Goal: Task Accomplishment & Management: Complete application form

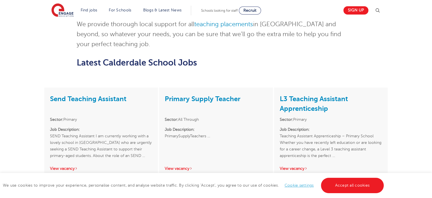
scroll to position [624, 0]
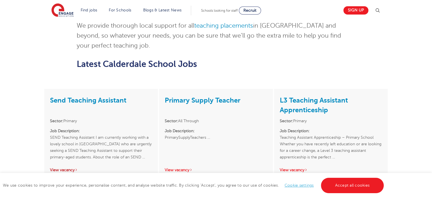
click at [69, 167] on link "View vacancy" at bounding box center [64, 169] width 28 height 4
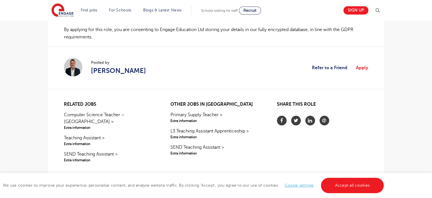
scroll to position [441, 0]
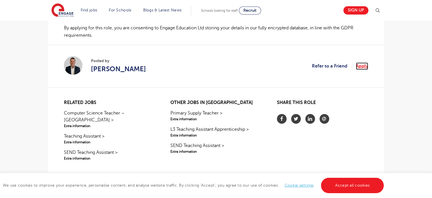
click at [364, 62] on link "Apply" at bounding box center [362, 65] width 12 height 7
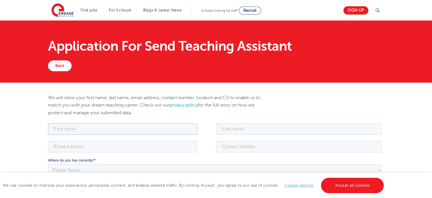
click at [137, 128] on input "text" at bounding box center [122, 128] width 149 height 11
type input "Midhath"
type input "Maroof"
type input "midmaroof@gmail.com"
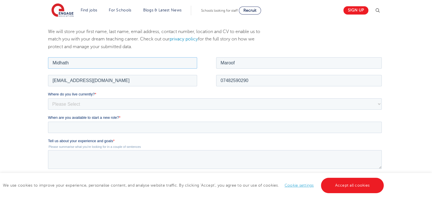
scroll to position [66, 0]
click at [265, 87] on fieldset "midmaroof@gmail.com 07482590290" at bounding box center [216, 82] width 336 height 18
click at [268, 83] on input "07482590290" at bounding box center [299, 79] width 166 height 11
type input "07309993772"
click at [199, 101] on select "Please Select UK Canada Ireland Australia New Zealand Europe USA South Africa J…" at bounding box center [215, 102] width 334 height 11
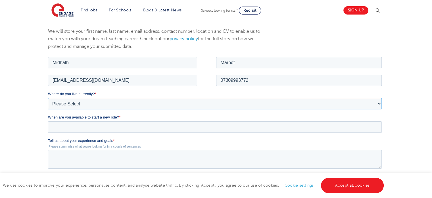
select select "UK"
click at [48, 97] on select "Please Select UK Canada Ireland Australia New Zealand Europe USA South Africa J…" at bounding box center [215, 102] width 334 height 11
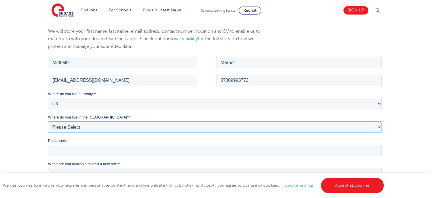
click at [177, 127] on select "Please Select Overseas Barnsley Bedfordshire Berkshire Bournemouth Bracknell Fo…" at bounding box center [215, 126] width 334 height 11
select select "West Yorkshire"
click at [48, 121] on select "Please Select Overseas Barnsley Bedfordshire Berkshire Bournemouth Bracknell Fo…" at bounding box center [215, 126] width 334 height 11
click at [307, 147] on input "Postal code" at bounding box center [215, 149] width 334 height 11
type input "HX2 0BQ"
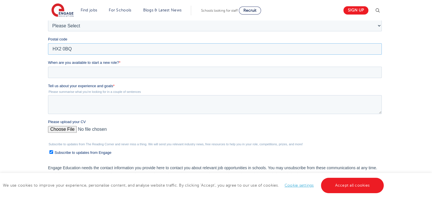
scroll to position [174, 0]
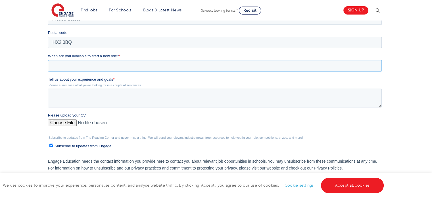
click at [208, 64] on input "When are you available to start a new role? *" at bounding box center [215, 65] width 334 height 11
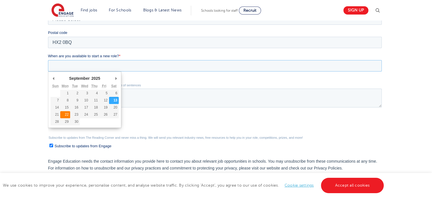
type div "2025-09-22"
type input "2025/09/22"
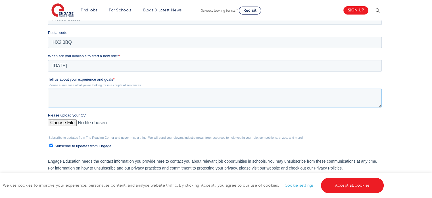
click at [74, 98] on textarea "Tell us about your experience and goals *" at bounding box center [215, 97] width 334 height 19
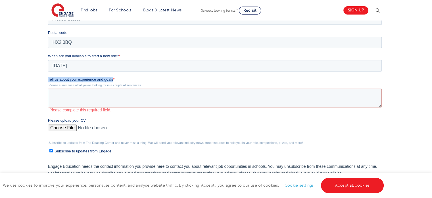
drag, startPoint x: 113, startPoint y: 80, endPoint x: 43, endPoint y: 78, distance: 69.9
click at [48, 78] on html "Job Position Job Sector Job ID Job Number Job Owner Midhath Maroof midmaroof@gm…" at bounding box center [216, 79] width 336 height 263
copy span "Tell us about your experience and goals"
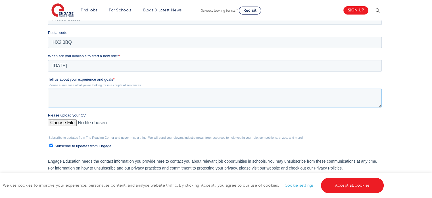
click at [178, 97] on textarea "Tell us about your experience and goals *" at bounding box center [215, 97] width 334 height 19
paste textarea "’ve spent the last seven years working as a teaching assistant across different…"
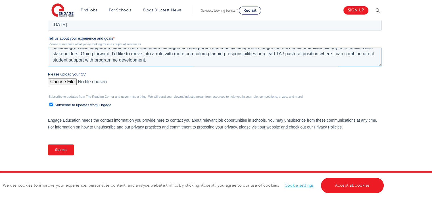
scroll to position [218, 0]
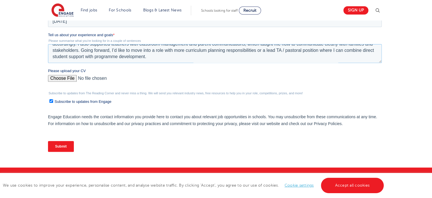
type textarea "I have spent the last seven years working as a teaching assistant across differ…"
click at [71, 75] on input "Please upload your CV" at bounding box center [215, 80] width 334 height 11
type input "C:\fakepath\Midhath cv one.docx"
click at [68, 145] on input "Submit" at bounding box center [61, 146] width 26 height 11
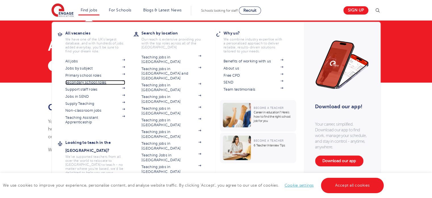
click at [93, 80] on link "Secondary school roles" at bounding box center [95, 82] width 60 height 5
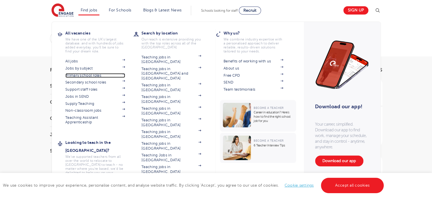
click at [91, 74] on link "Primary school roles" at bounding box center [95, 75] width 60 height 5
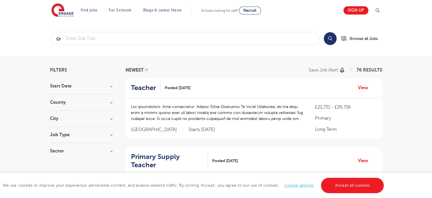
click at [76, 121] on div "City Leeds 26 Kirklees 16 Adur 3 Wealden 3 Worthing 3 Show more" at bounding box center [81, 121] width 63 height 11
click at [57, 119] on h3 "City" at bounding box center [81, 118] width 63 height 5
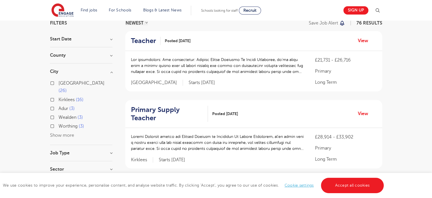
scroll to position [45, 0]
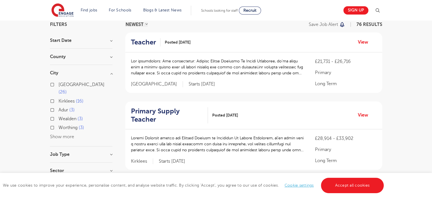
click at [68, 134] on button "Show more" at bounding box center [62, 136] width 24 height 5
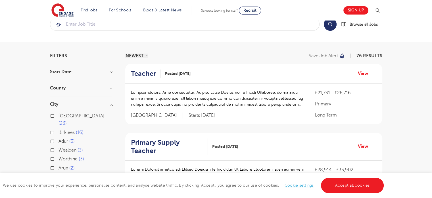
scroll to position [0, 0]
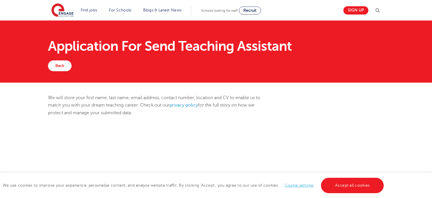
scroll to position [218, 0]
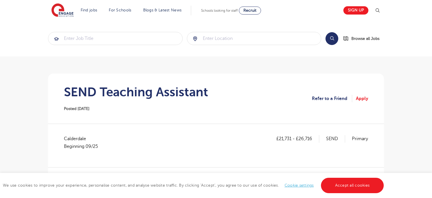
scroll to position [441, 0]
